Goal: Find specific page/section: Find specific page/section

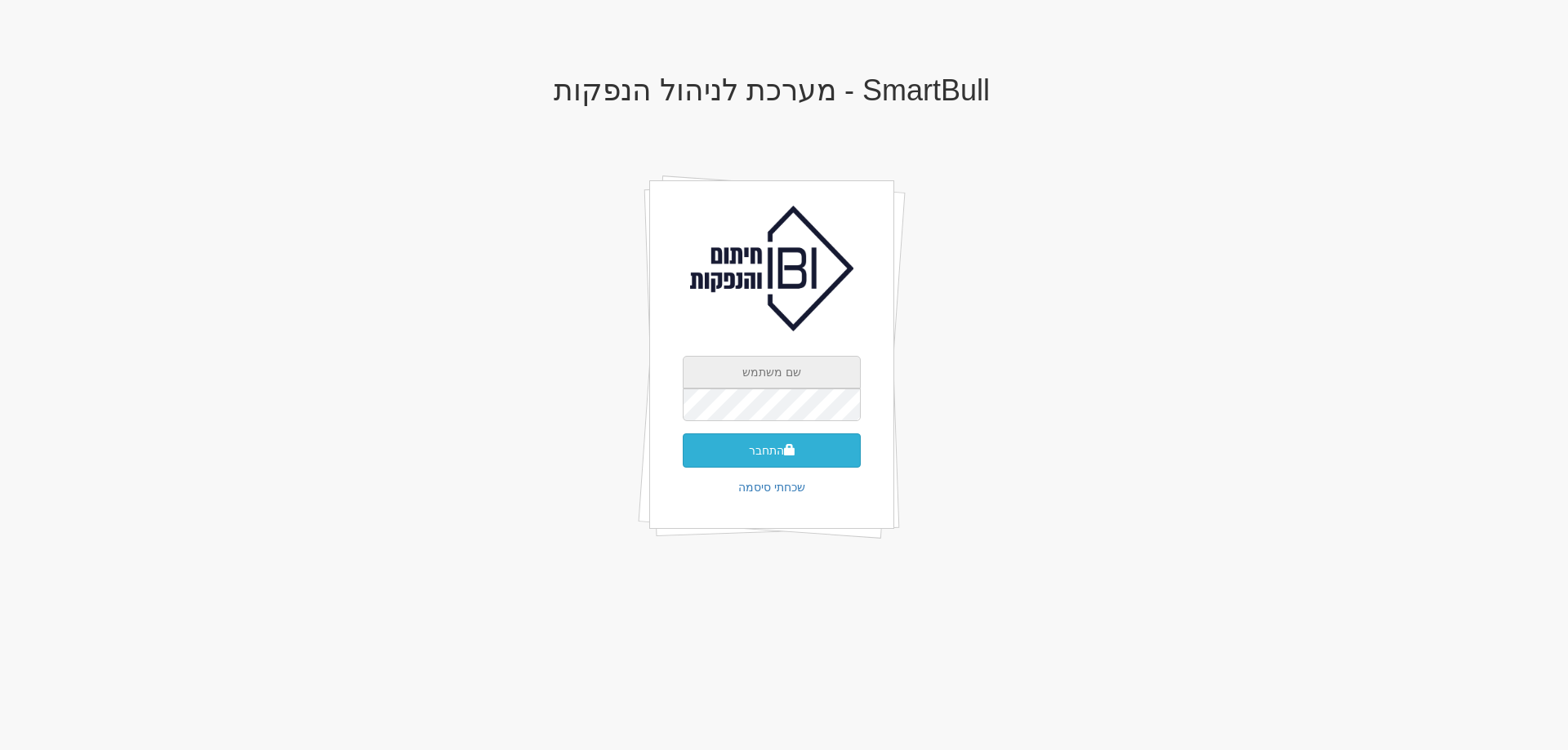
type input "[EMAIL_ADDRESS][DOMAIN_NAME]"
click at [774, 458] on button "התחבר" at bounding box center [772, 450] width 178 height 34
drag, startPoint x: 796, startPoint y: 413, endPoint x: 840, endPoint y: 420, distance: 44.6
click at [796, 413] on input "text" at bounding box center [772, 429] width 178 height 32
click at [780, 416] on input "text" at bounding box center [772, 429] width 178 height 32
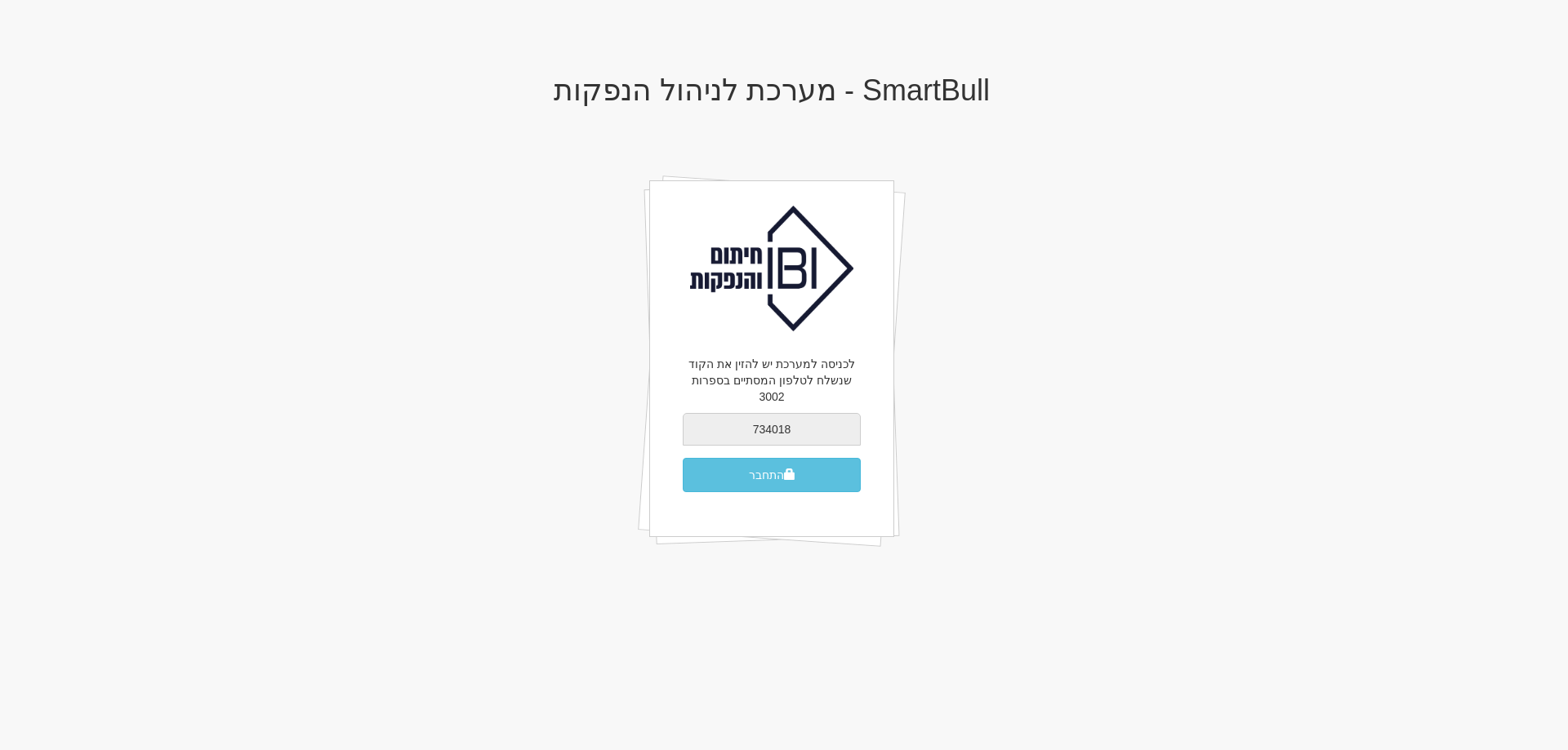
type input "734018"
click at [683, 458] on button "התחבר" at bounding box center [772, 475] width 178 height 34
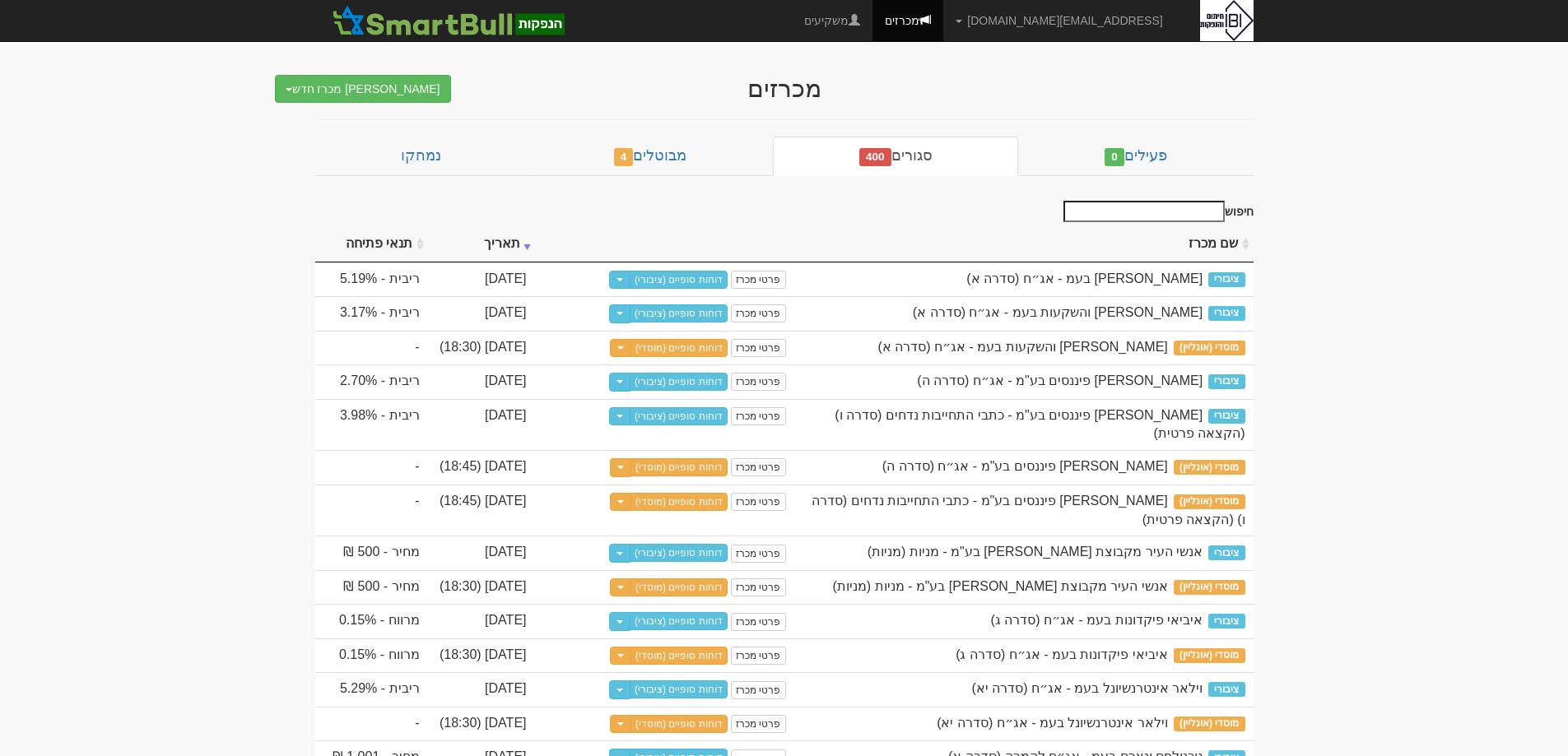
click at [1189, 217] on input "חיפוש" at bounding box center [1144, 212] width 162 height 21
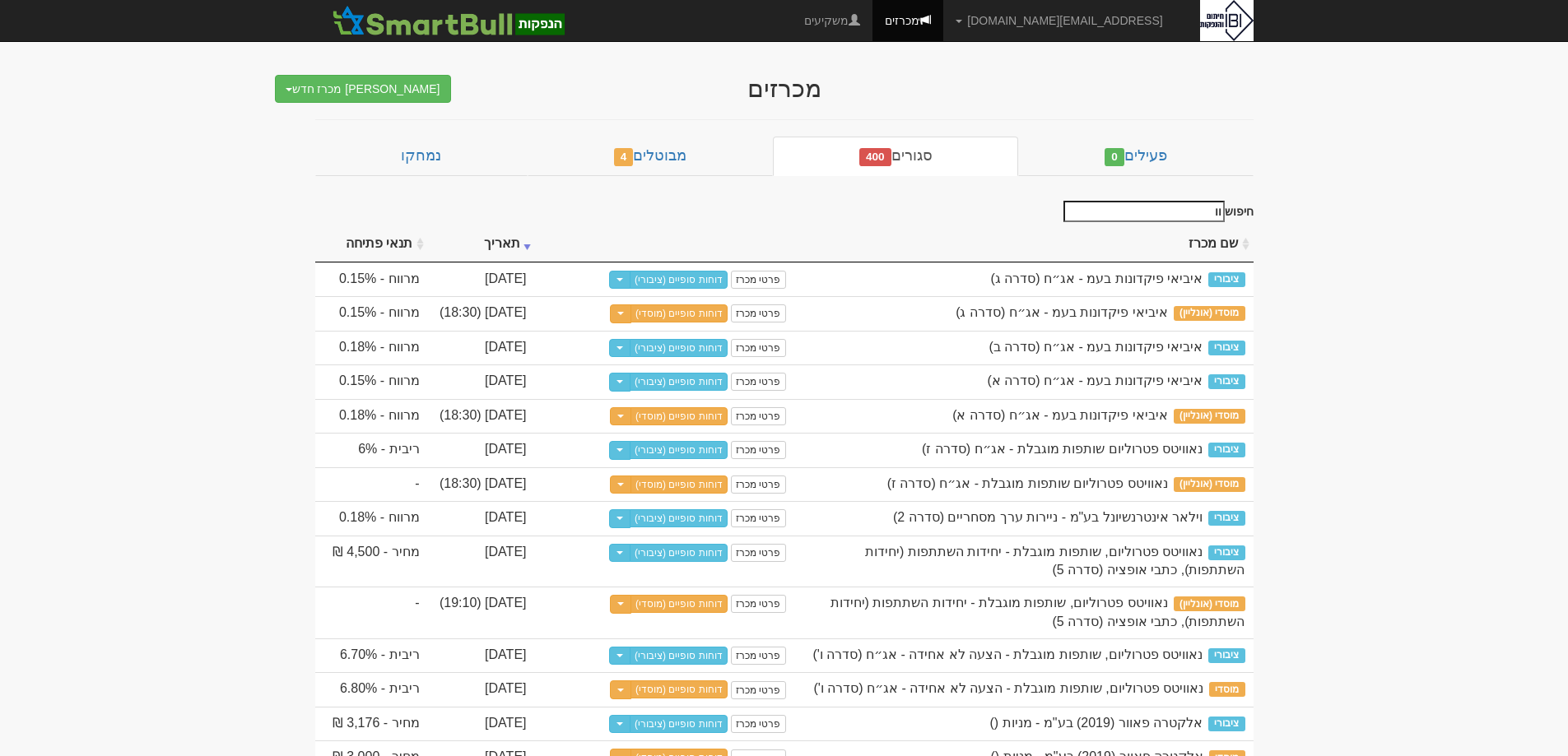
type input "ו"
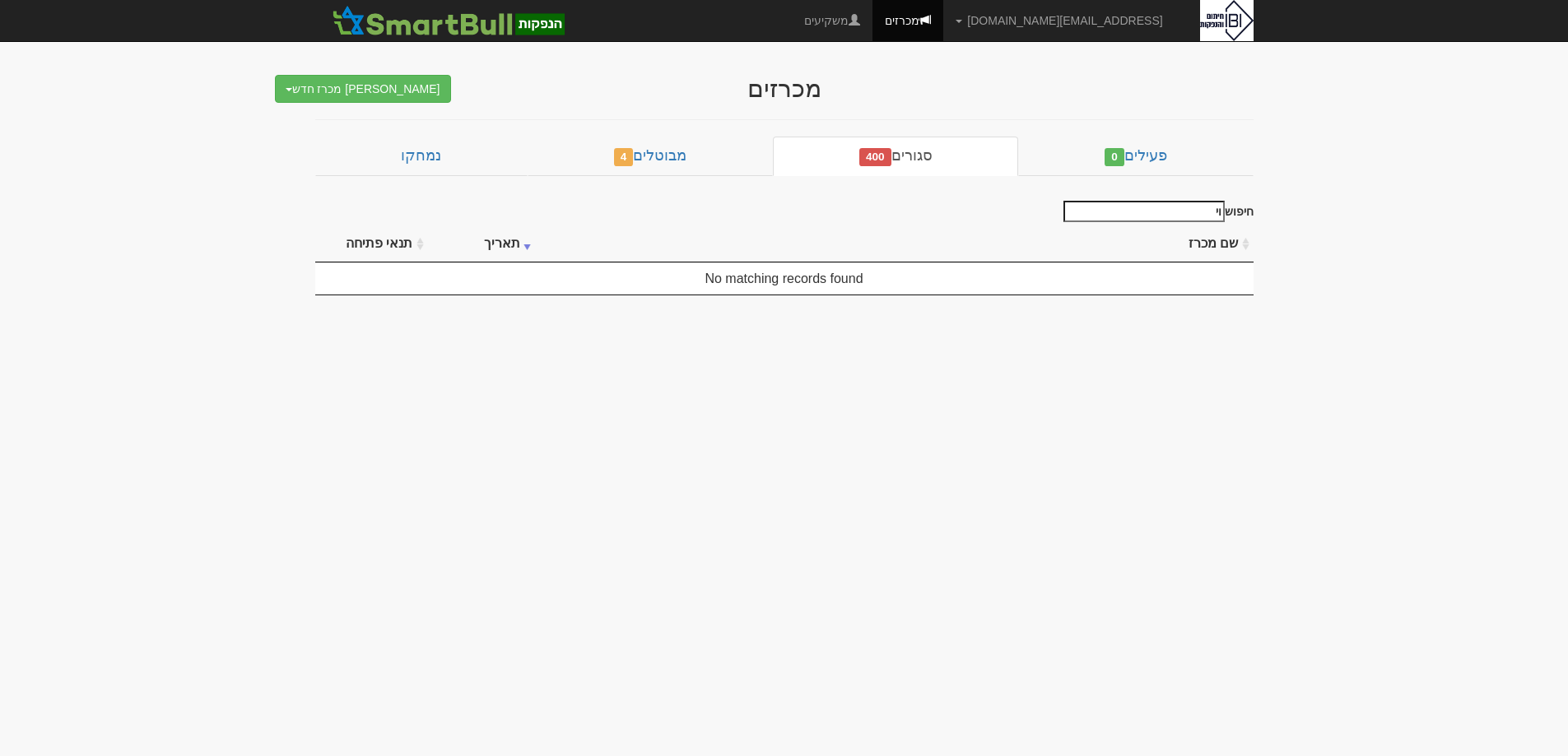
type input "ו"
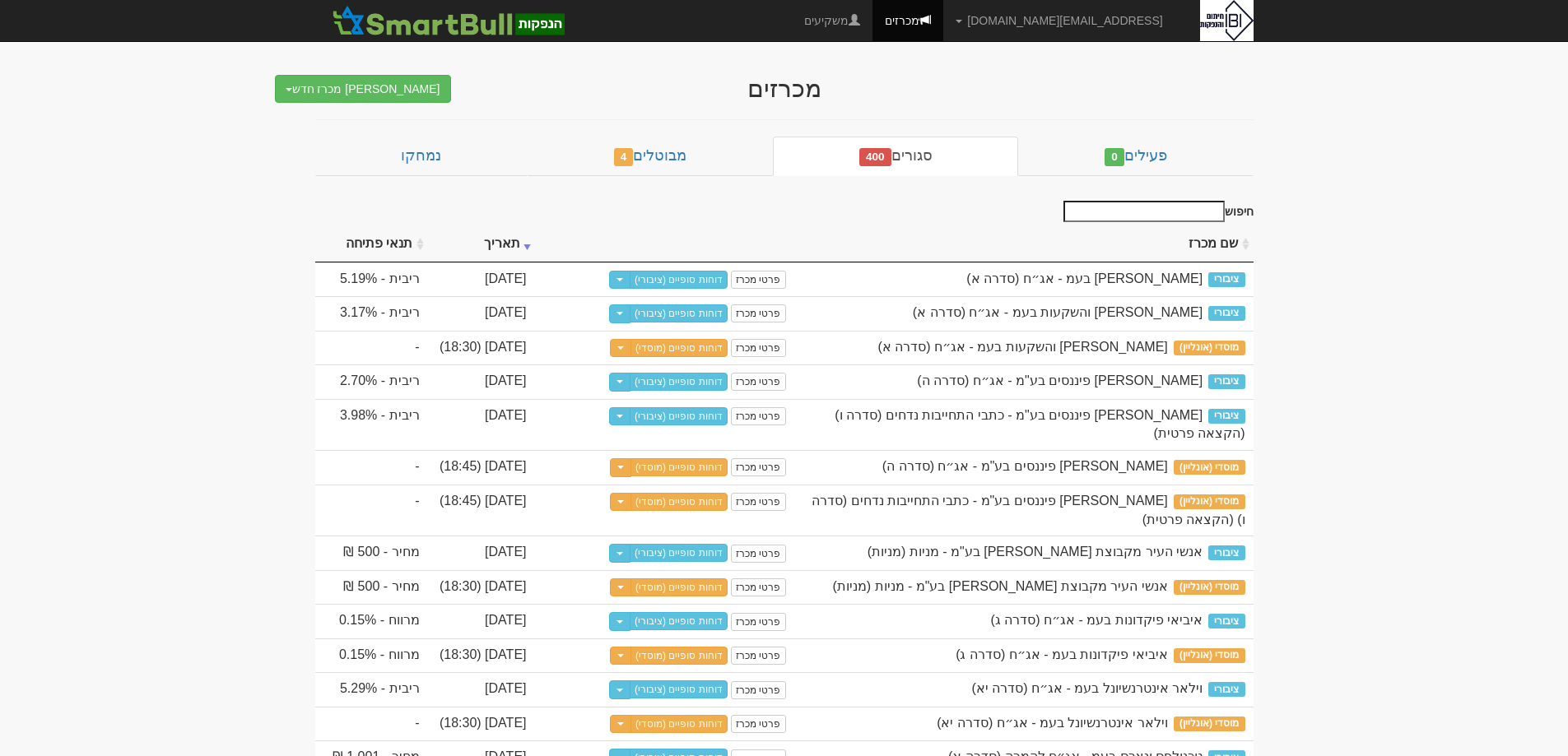
click at [1133, 216] on input "חיפוש" at bounding box center [1144, 212] width 162 height 21
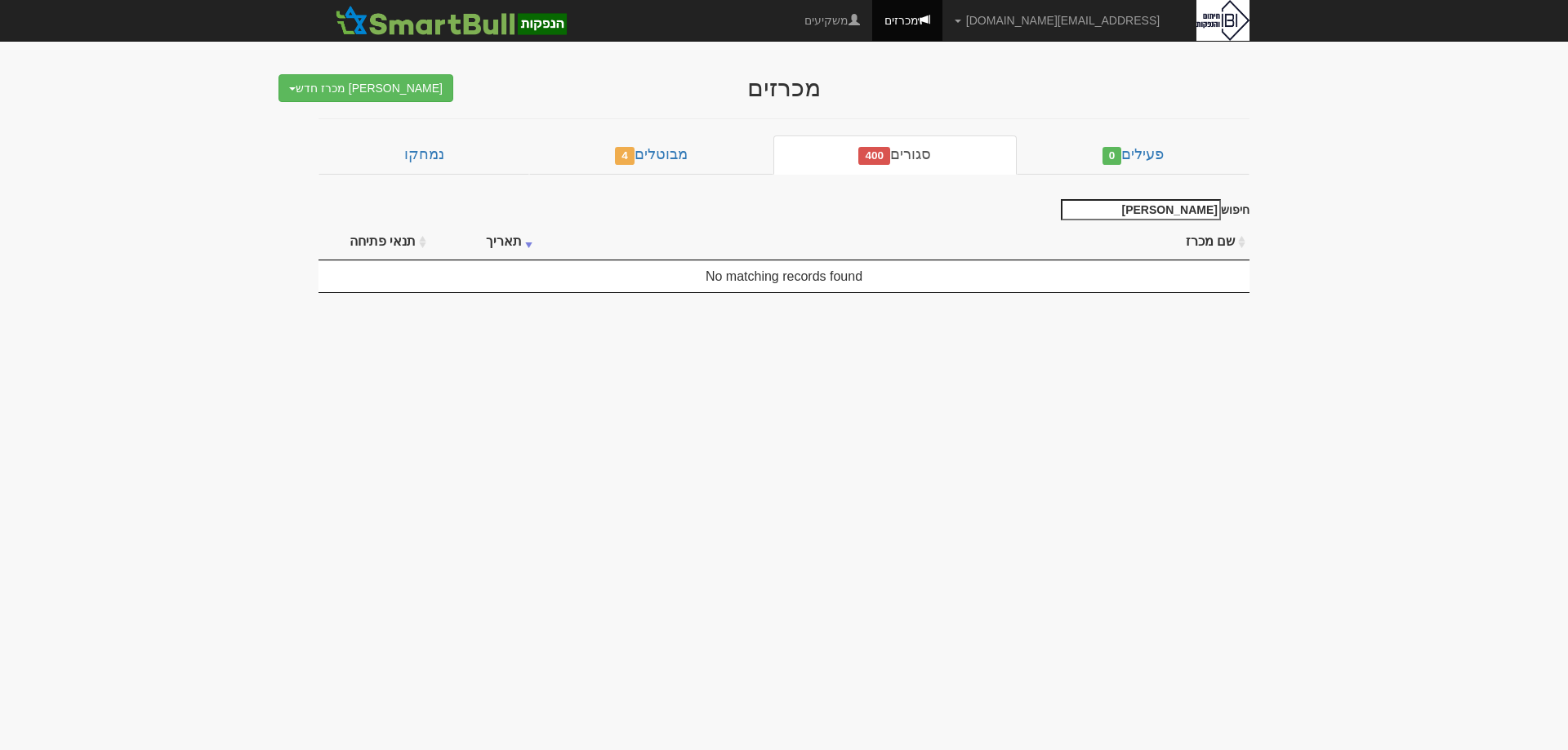
type input "ג"
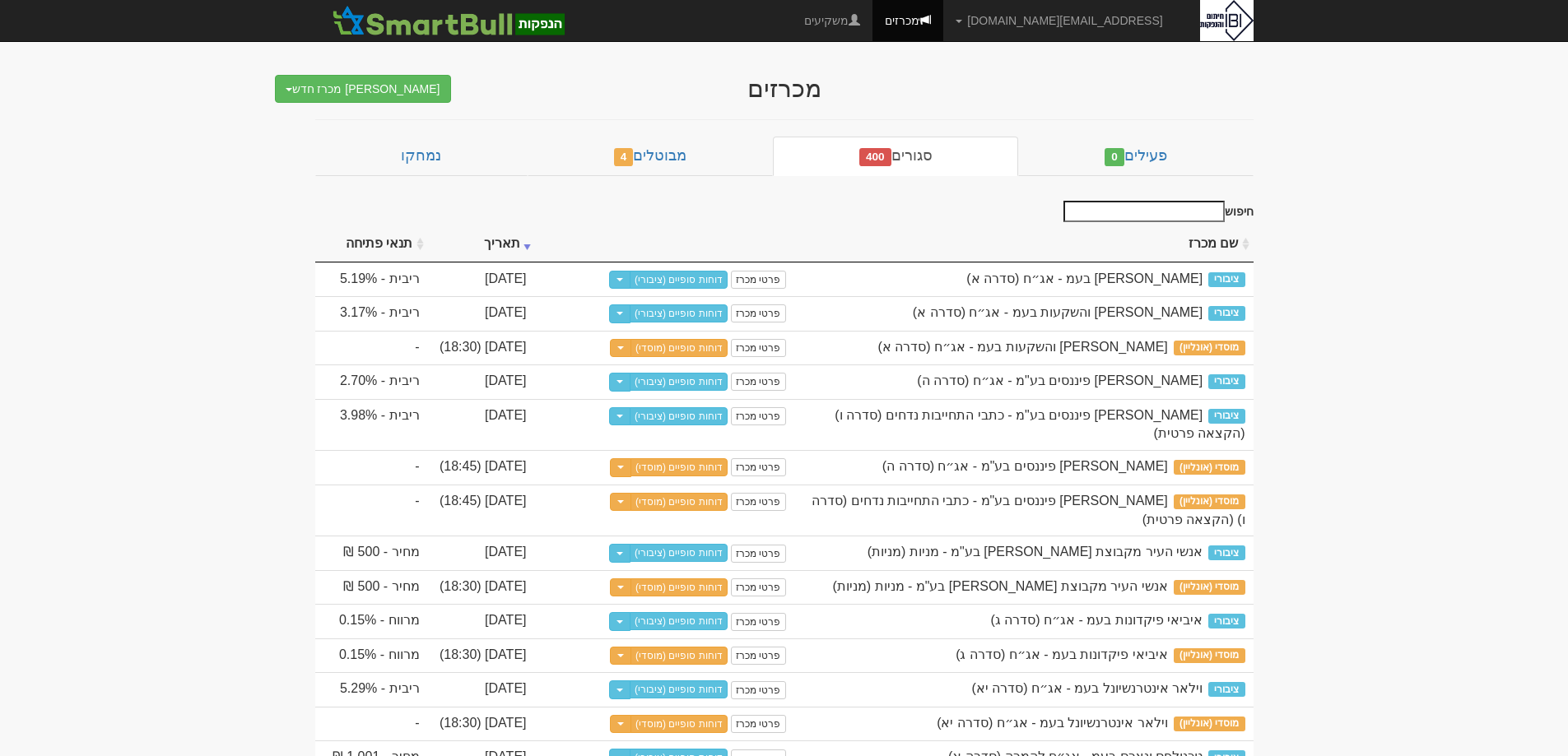
click at [1193, 205] on input "חיפוש" at bounding box center [1144, 212] width 162 height 21
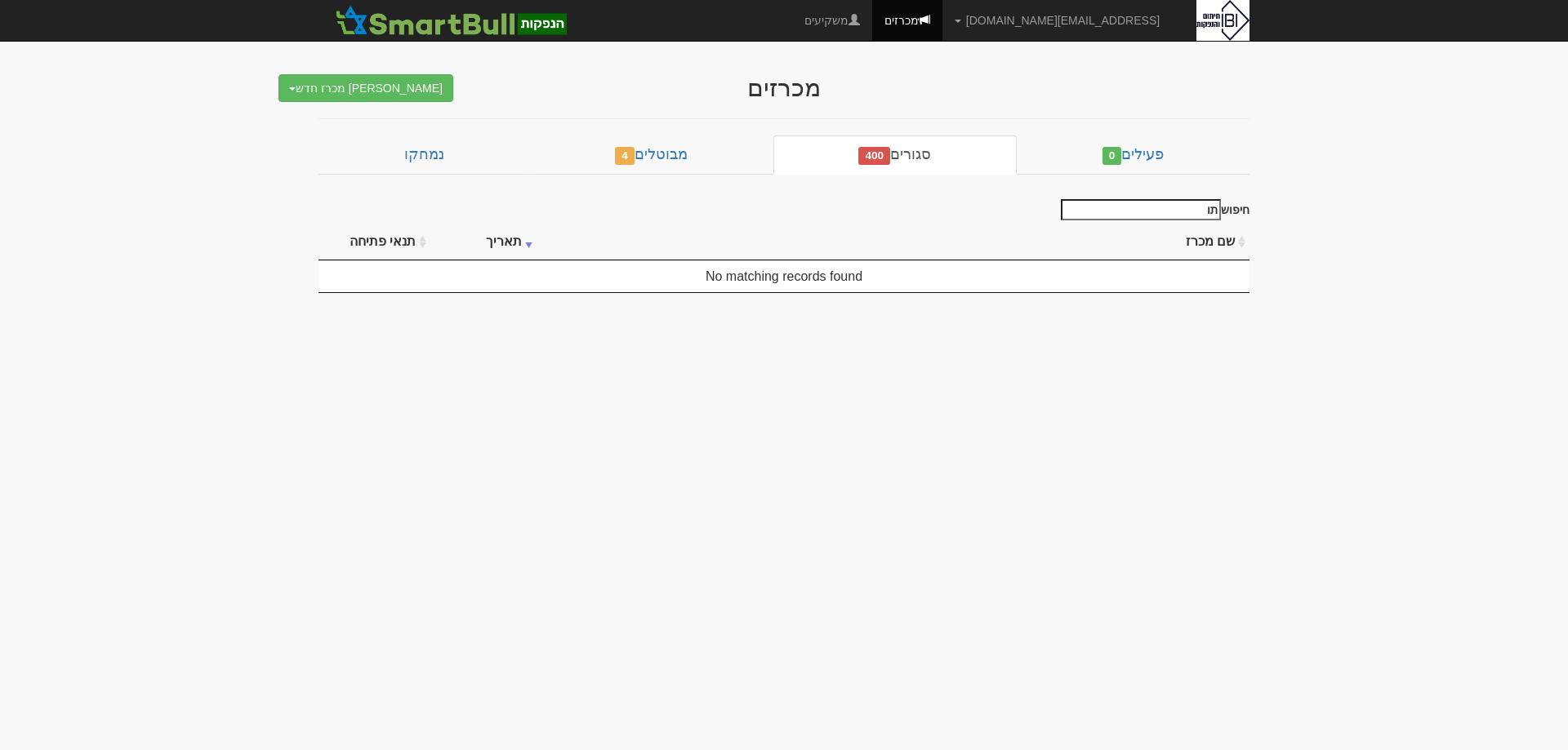
type input "ת"
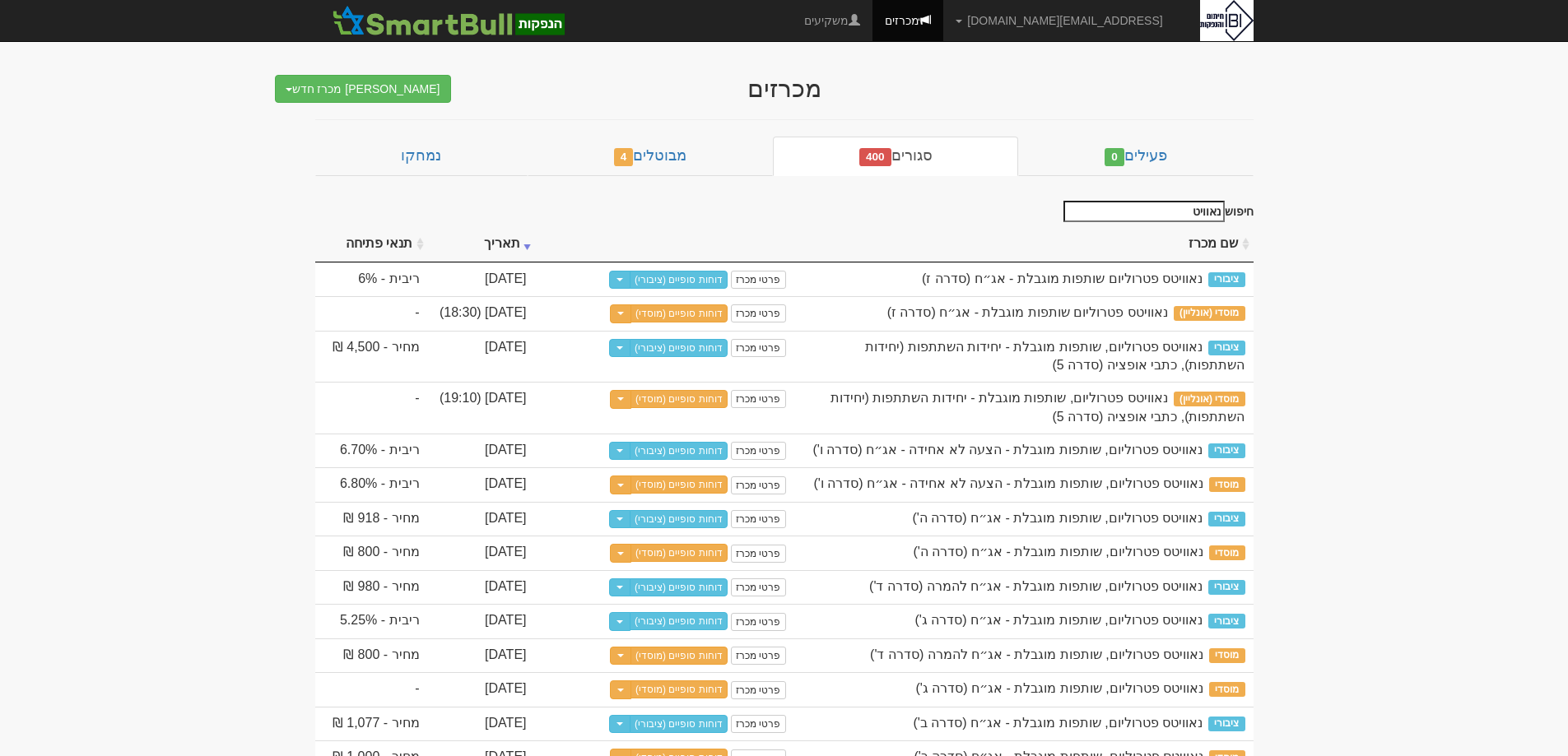
type input "נאוויטס"
